Goal: Task Accomplishment & Management: Complete application form

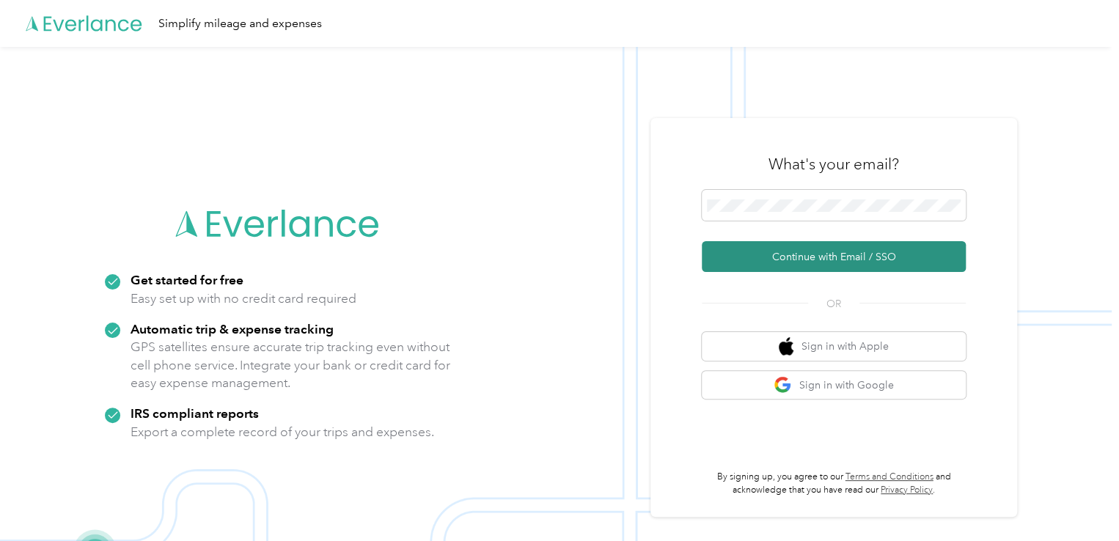
click at [773, 257] on button "Continue with Email / SSO" at bounding box center [833, 256] width 264 height 31
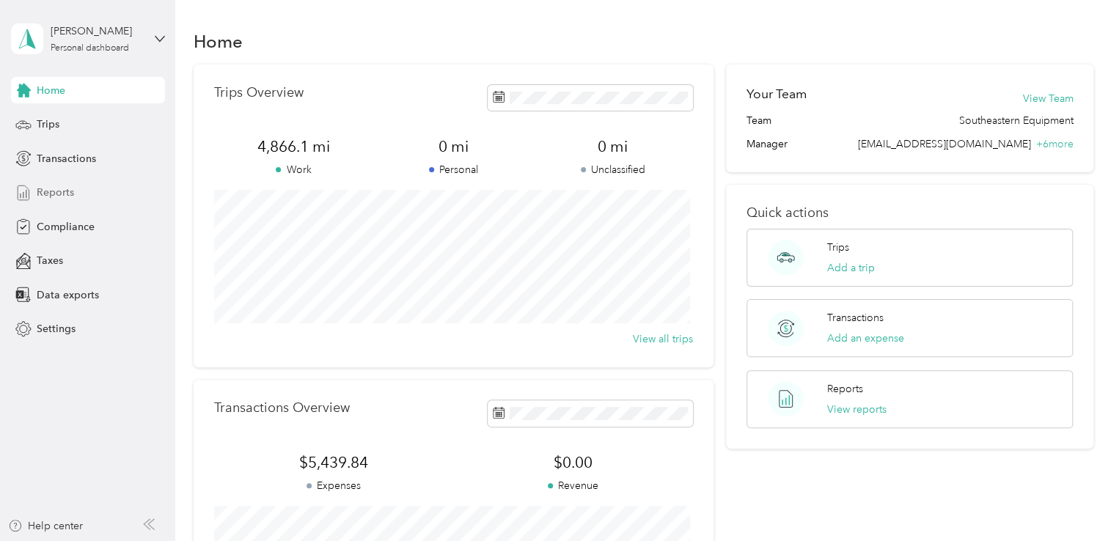
click at [55, 188] on span "Reports" at bounding box center [55, 192] width 37 height 15
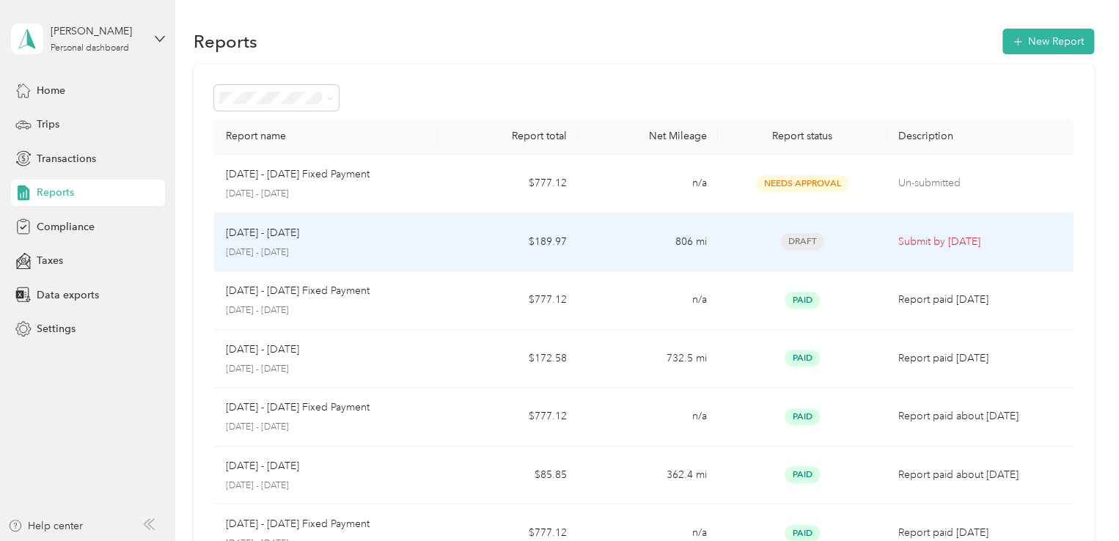
click at [910, 241] on p "Submit by [DATE]" at bounding box center [979, 242] width 163 height 16
click at [917, 241] on p "Submit by Sep. 4, 2025" at bounding box center [979, 242] width 163 height 16
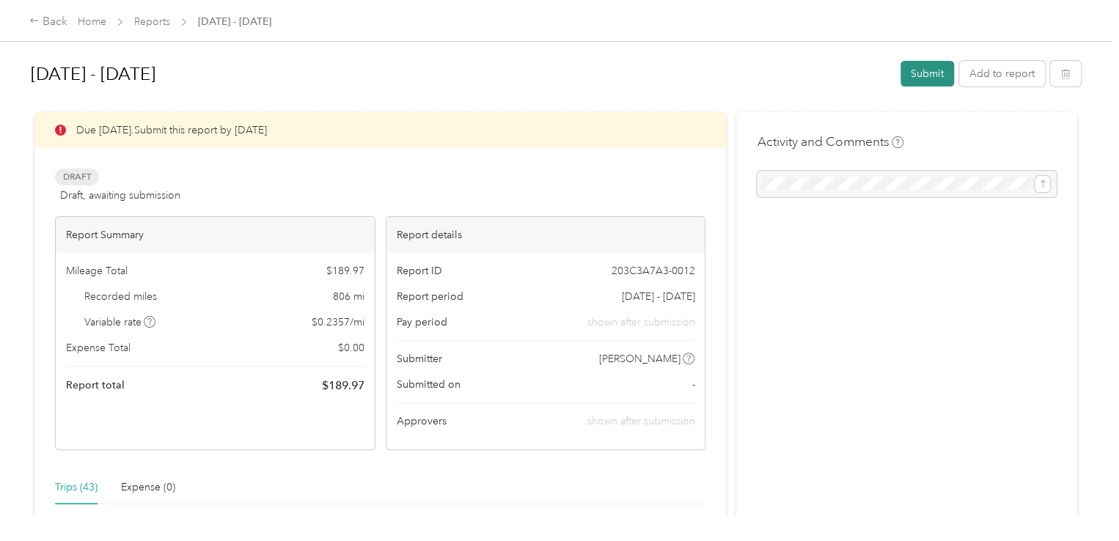
click at [926, 73] on button "Submit" at bounding box center [927, 74] width 54 height 26
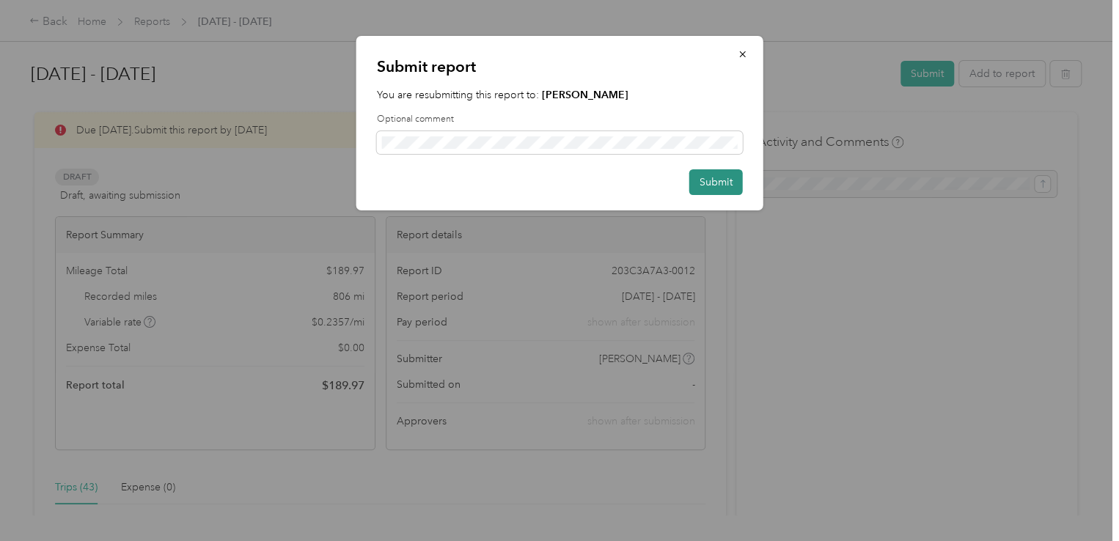
click at [709, 177] on button "Submit" at bounding box center [716, 182] width 54 height 26
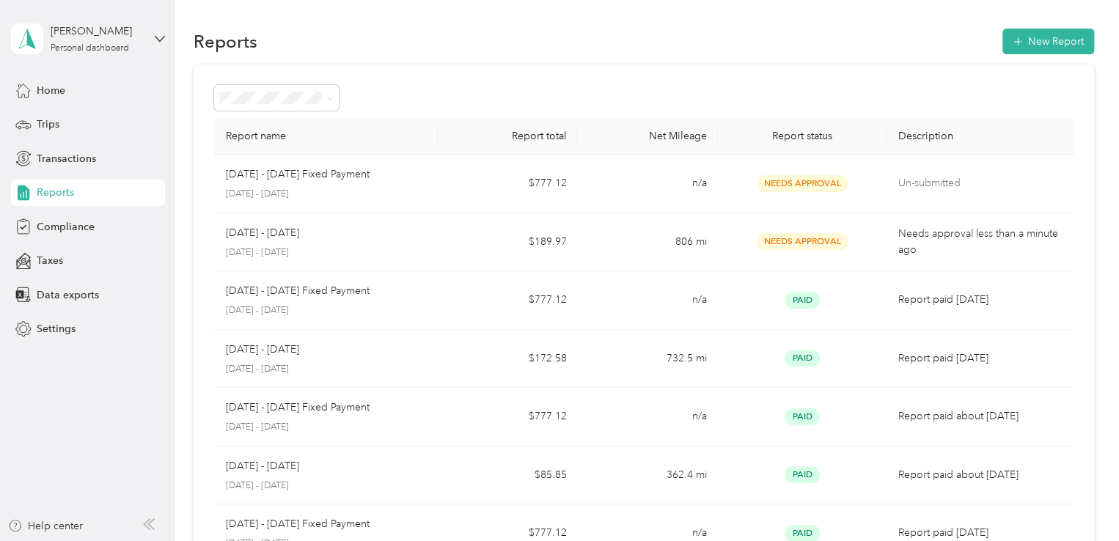
click at [812, 67] on div "Report name Report total Net Mileage Report status Description Sep 1 - 30, 2025…" at bounding box center [644, 432] width 900 height 735
click at [114, 42] on div "John F. King Personal dashboard" at bounding box center [97, 37] width 92 height 29
click at [61, 121] on div "Log out" at bounding box center [165, 119] width 288 height 26
